Goal: Task Accomplishment & Management: Complete application form

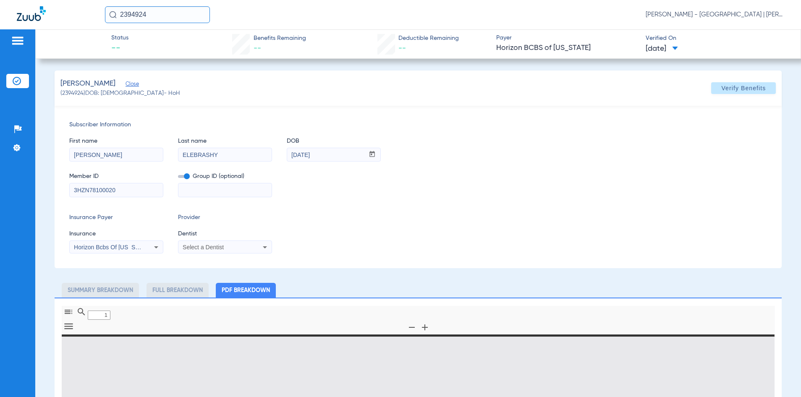
type input "0"
select select "page-width"
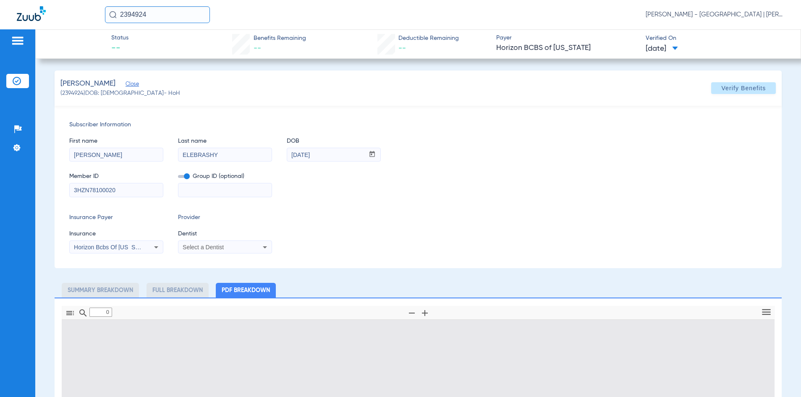
type input "1"
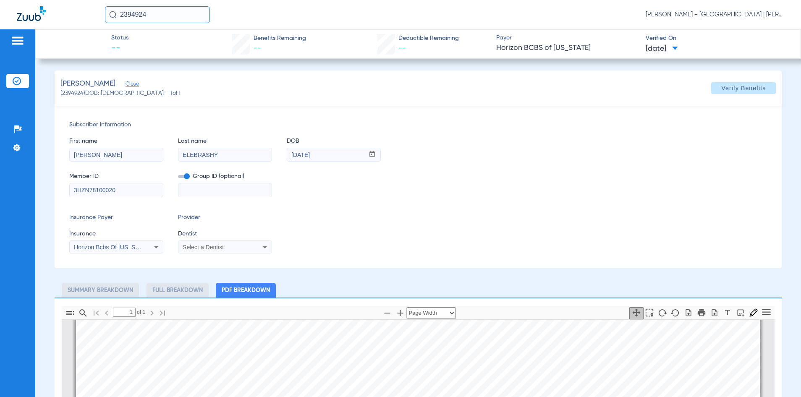
click at [136, 13] on input "2394924" at bounding box center [157, 14] width 105 height 17
type input "2585426"
click at [144, 50] on td "[PERSON_NAME]" at bounding box center [137, 45] width 65 height 12
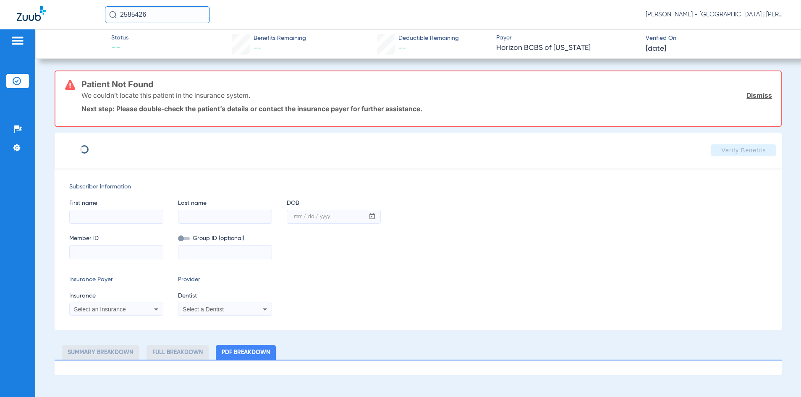
type input "[PERSON_NAME]"
type input "LLEWELYN"
type input "[DATE]"
type input "3HZN71629870"
type input "0763270000"
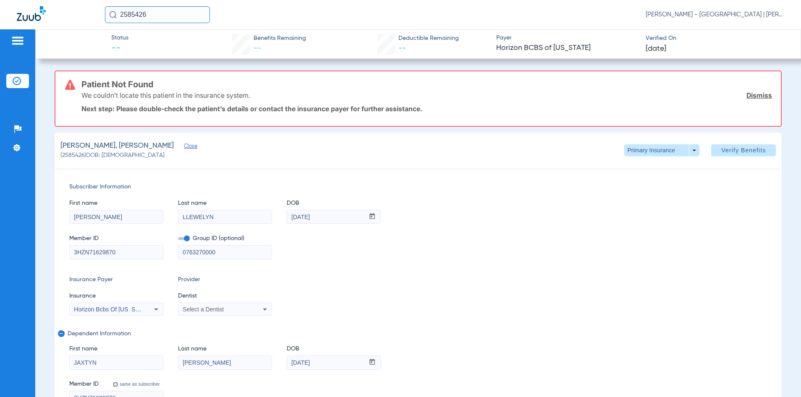
drag, startPoint x: 228, startPoint y: 255, endPoint x: 159, endPoint y: 248, distance: 69.2
click at [161, 251] on div "Member ID 3HZN71629870 Group ID (optional) 0763270000" at bounding box center [418, 243] width 698 height 32
click at [736, 144] on span at bounding box center [743, 150] width 65 height 20
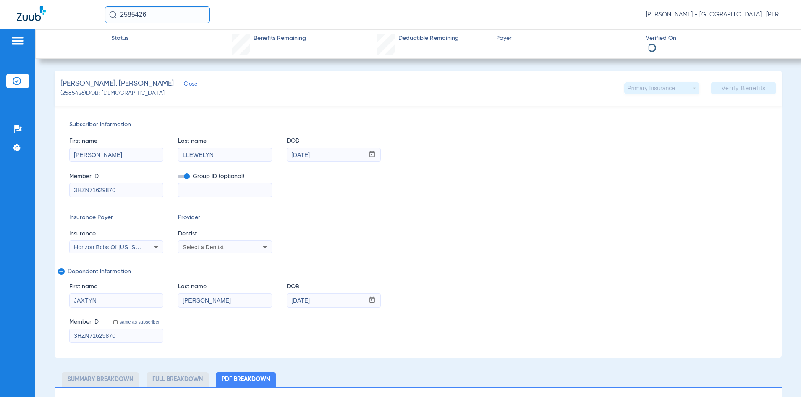
select select "page-width"
type input "1"
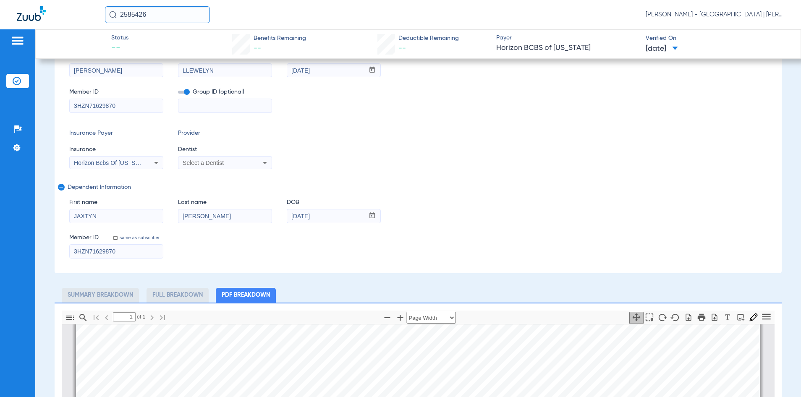
scroll to position [84, 0]
